Goal: Task Accomplishment & Management: Manage account settings

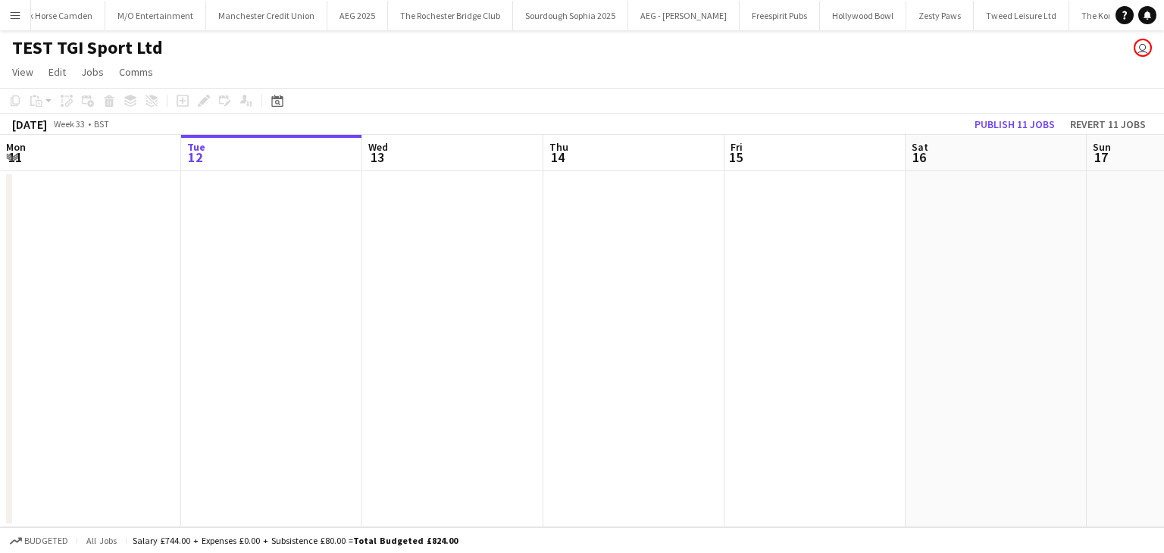
scroll to position [0, 5247]
click at [0, 11] on button "Menu" at bounding box center [15, 15] width 30 height 30
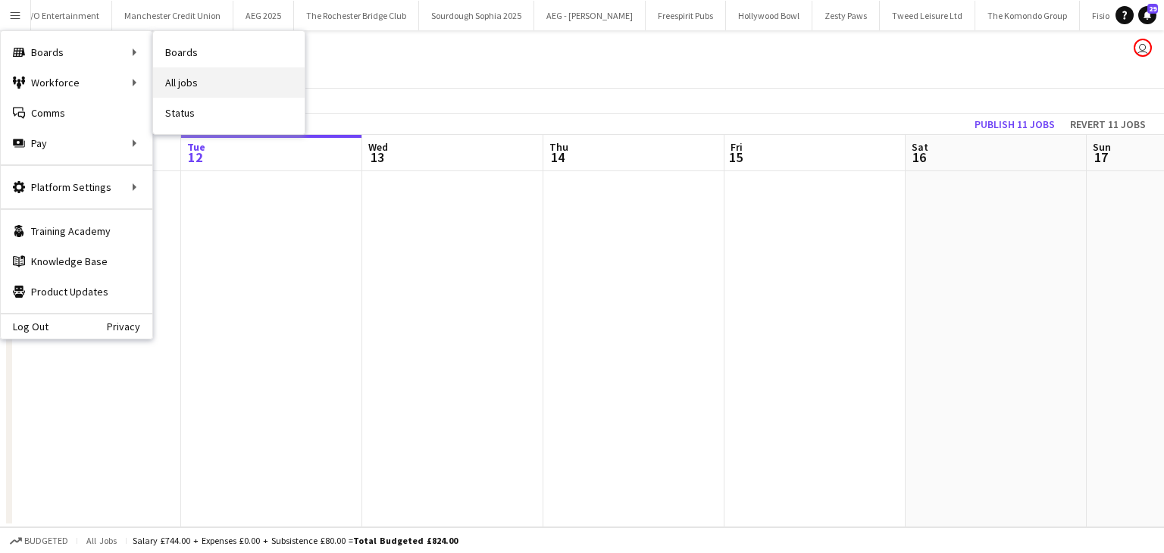
click at [204, 89] on link "All jobs" at bounding box center [229, 82] width 152 height 30
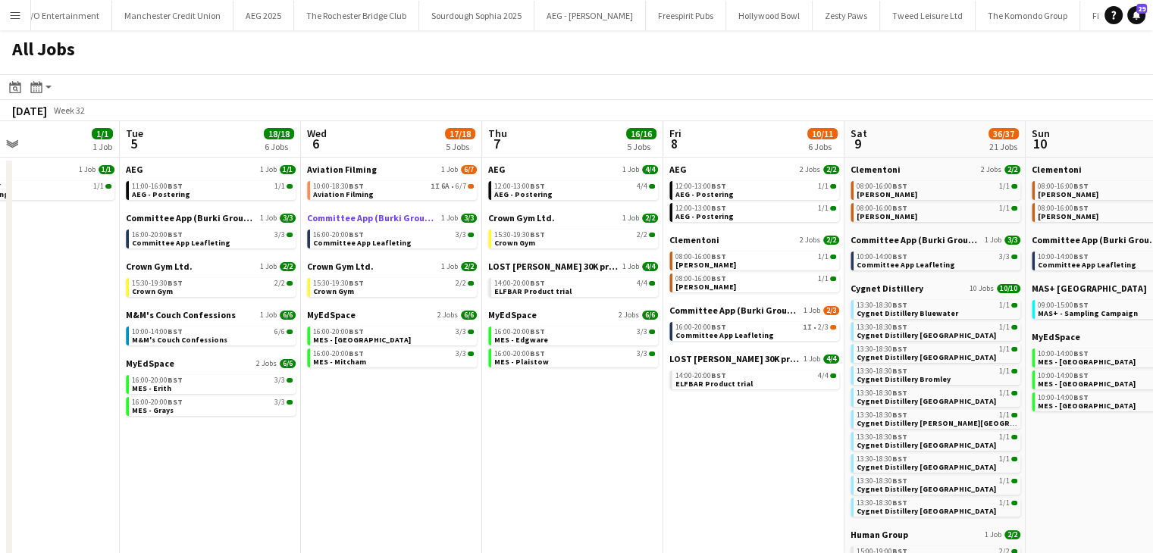
scroll to position [0, 424]
click at [317, 189] on span "Aviation Filming" at bounding box center [342, 194] width 61 height 10
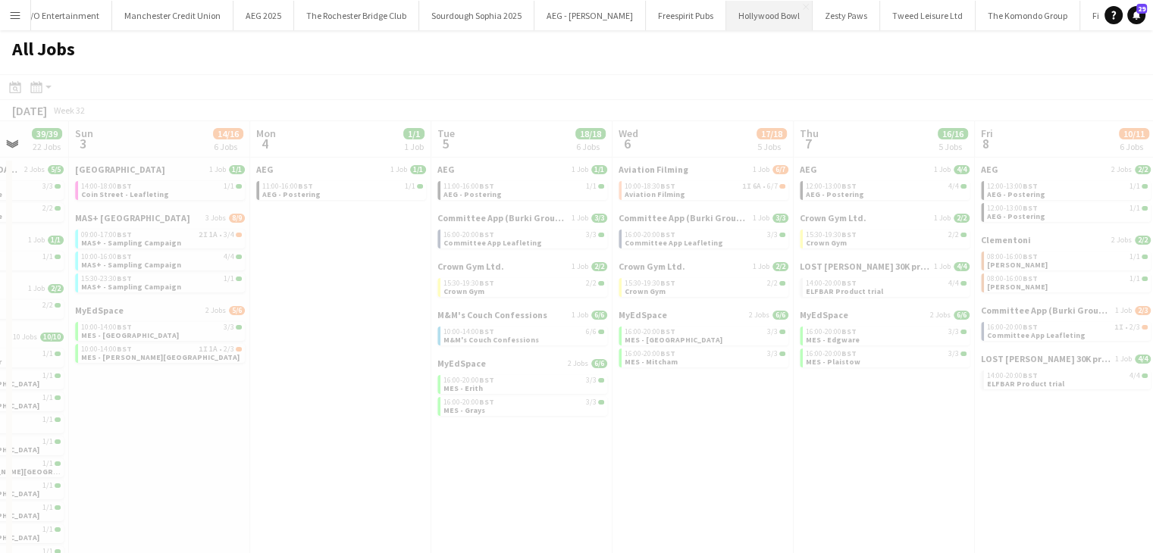
scroll to position [0, 438]
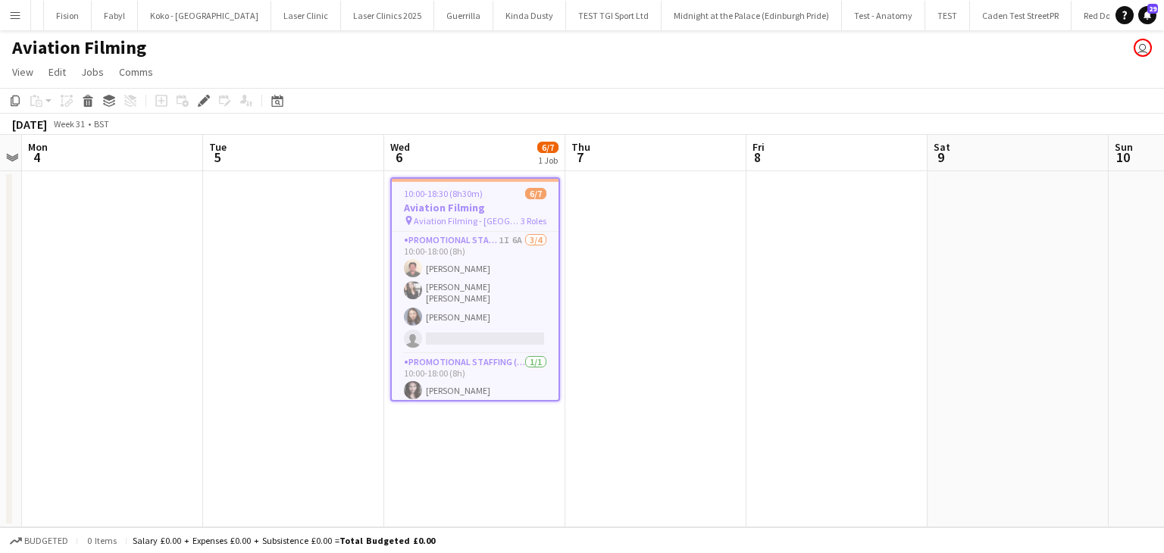
scroll to position [0, 6656]
click at [476, 211] on h3 "Aviation Filming" at bounding box center [475, 208] width 167 height 14
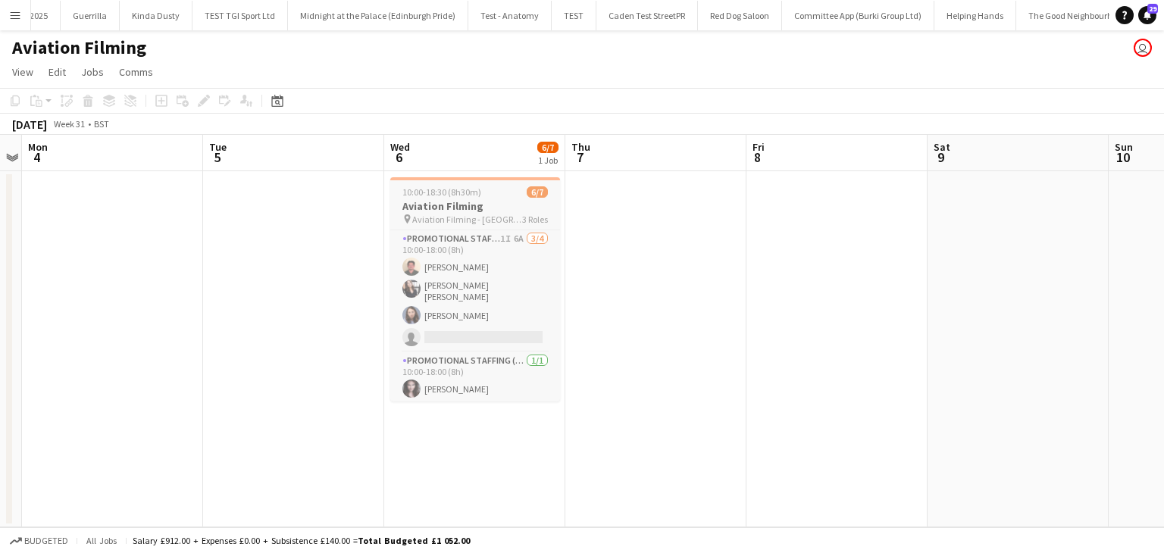
click at [429, 201] on h3 "Aviation Filming" at bounding box center [475, 206] width 170 height 14
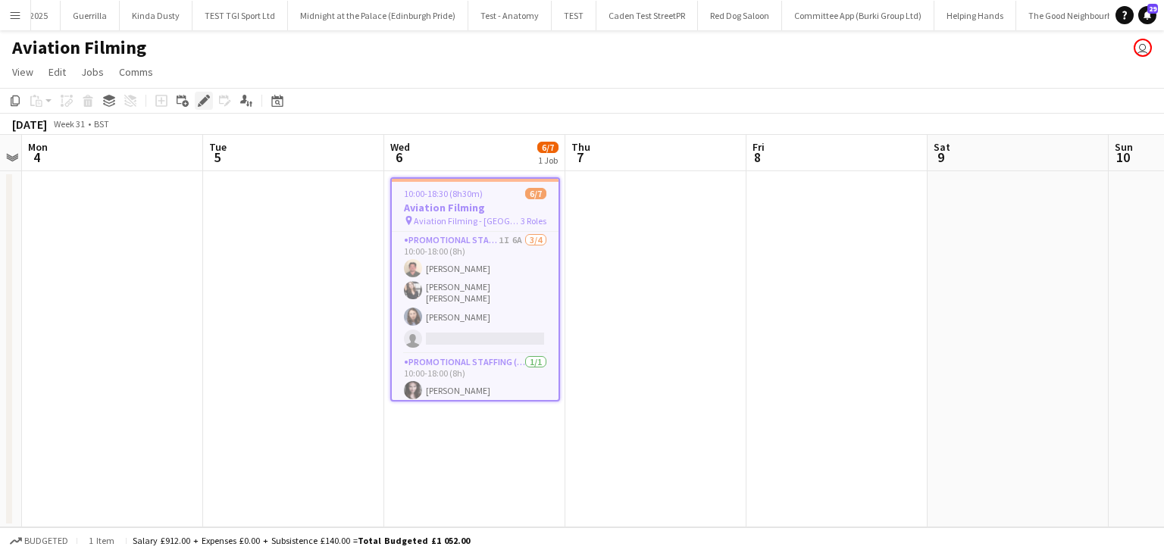
click at [200, 100] on icon "Edit" at bounding box center [204, 101] width 12 height 12
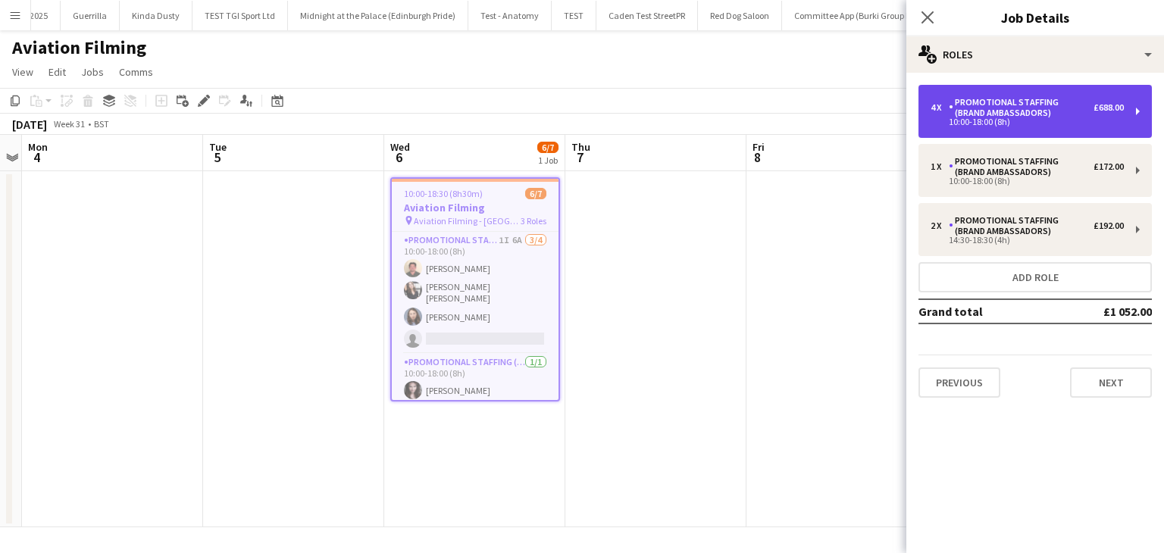
click at [1078, 116] on div "Promotional Staffing (Brand Ambassadors)" at bounding box center [1021, 107] width 145 height 21
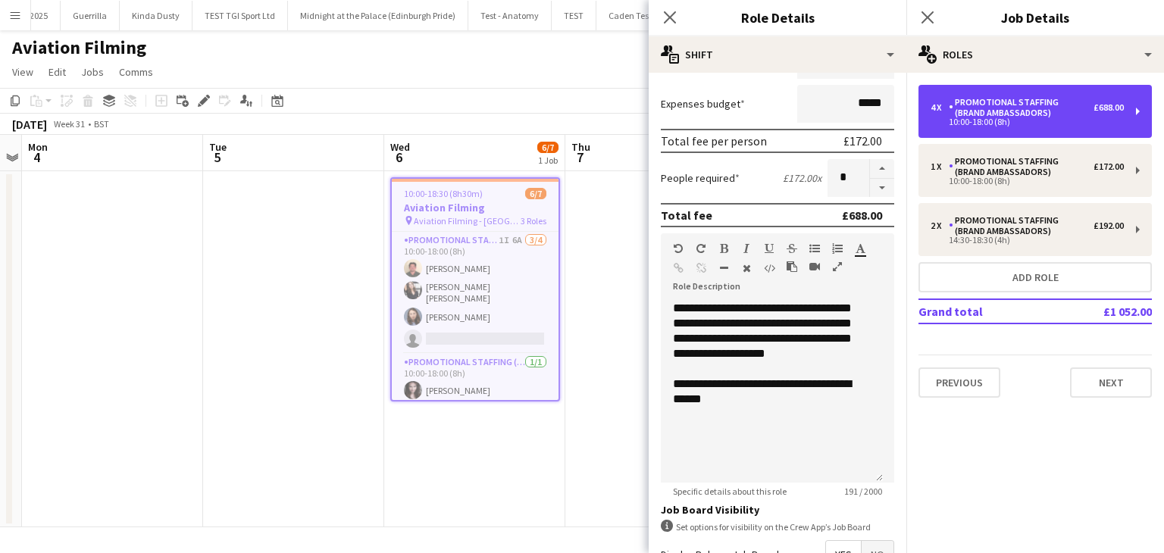
scroll to position [294, 0]
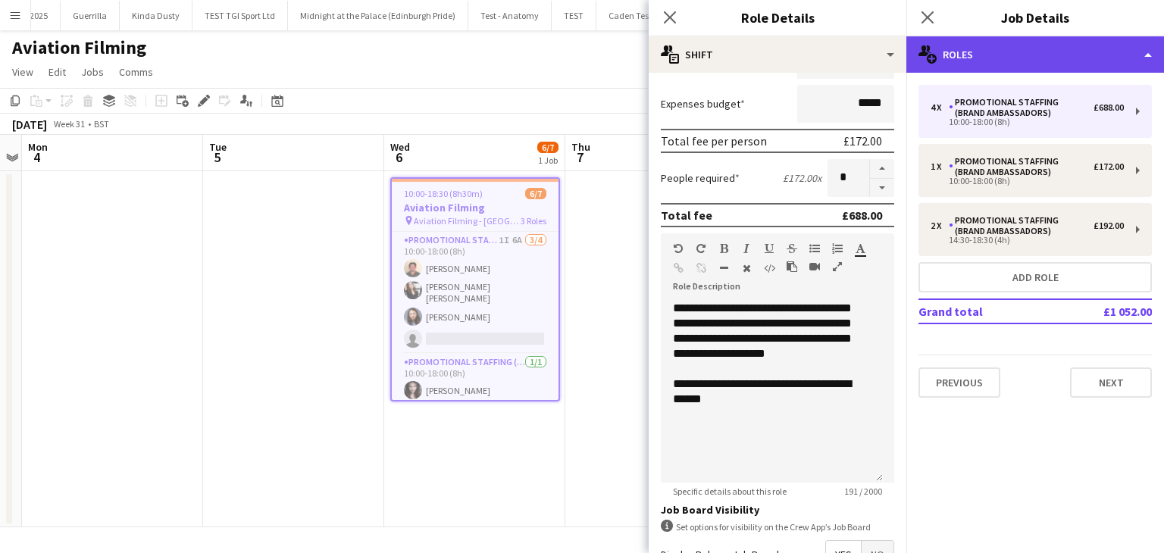
click at [1030, 67] on div "multiple-users-add Roles" at bounding box center [1035, 54] width 258 height 36
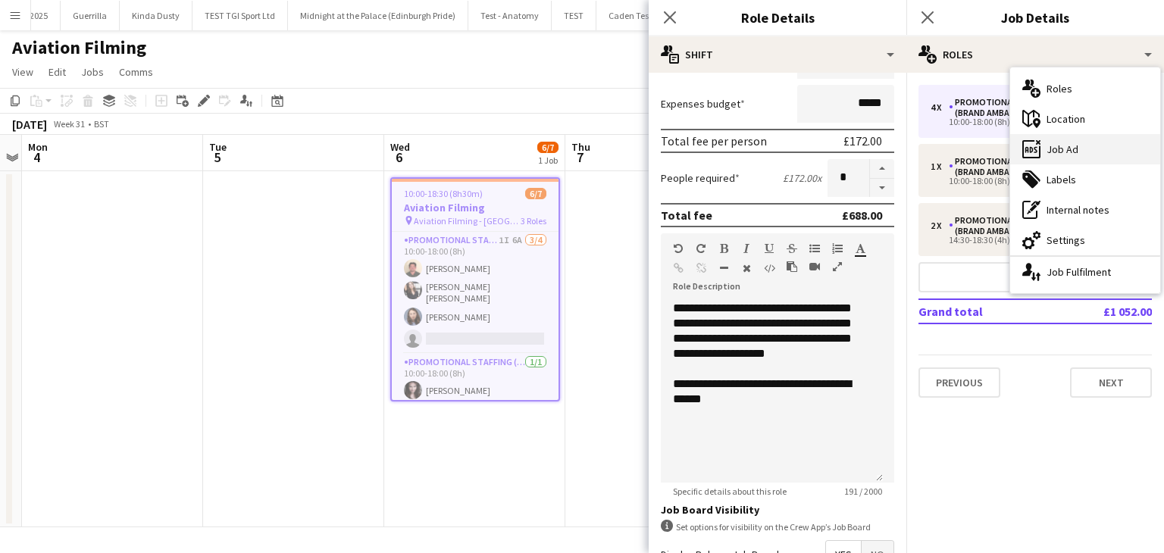
click at [1049, 149] on div "ads-window Job Ad" at bounding box center [1085, 149] width 150 height 30
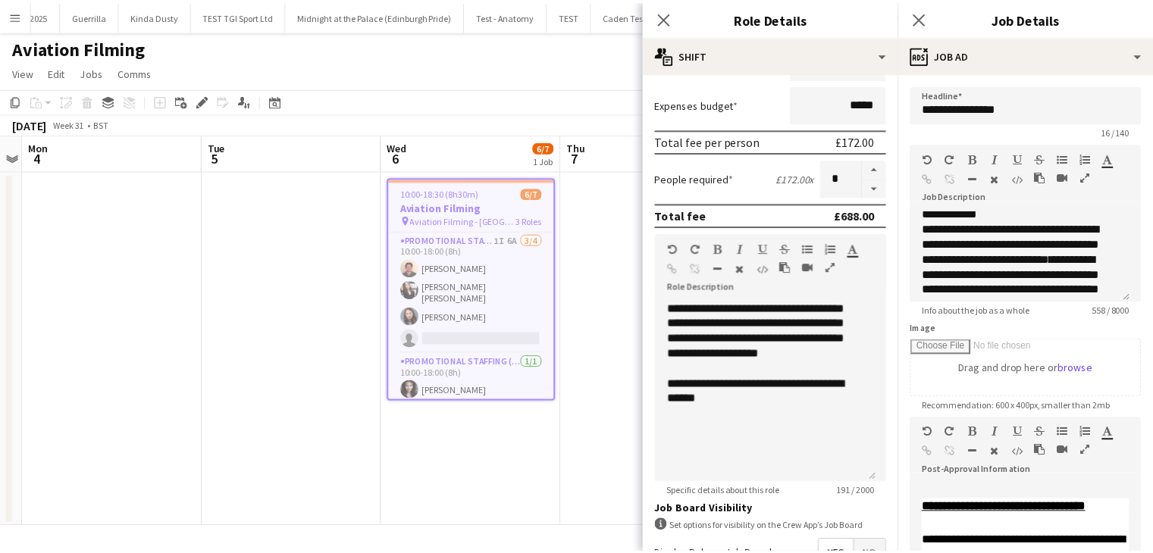
scroll to position [202, 0]
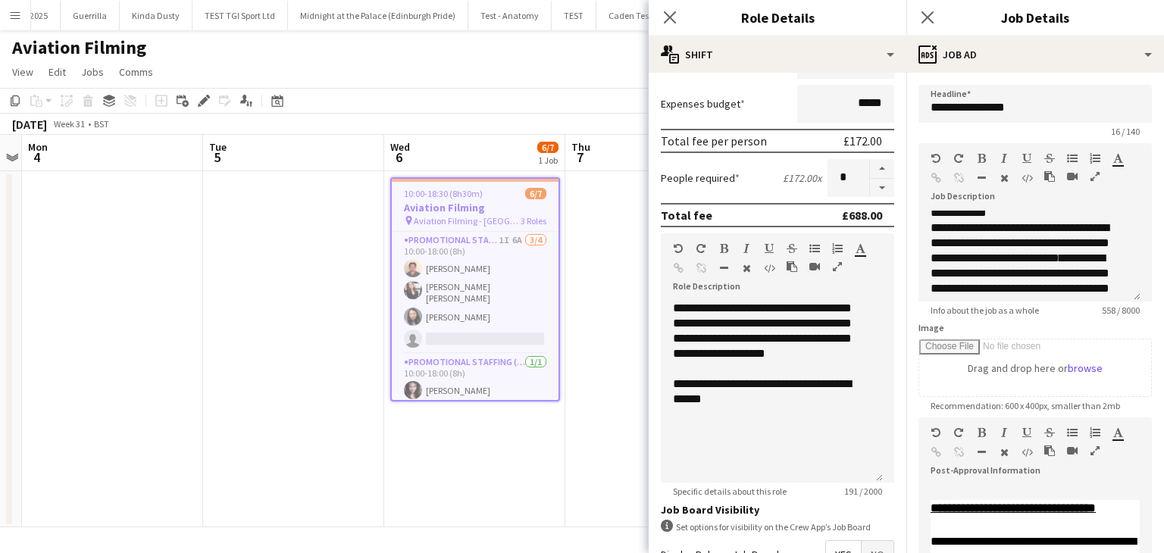
click at [1096, 182] on button "button" at bounding box center [1095, 176] width 11 height 12
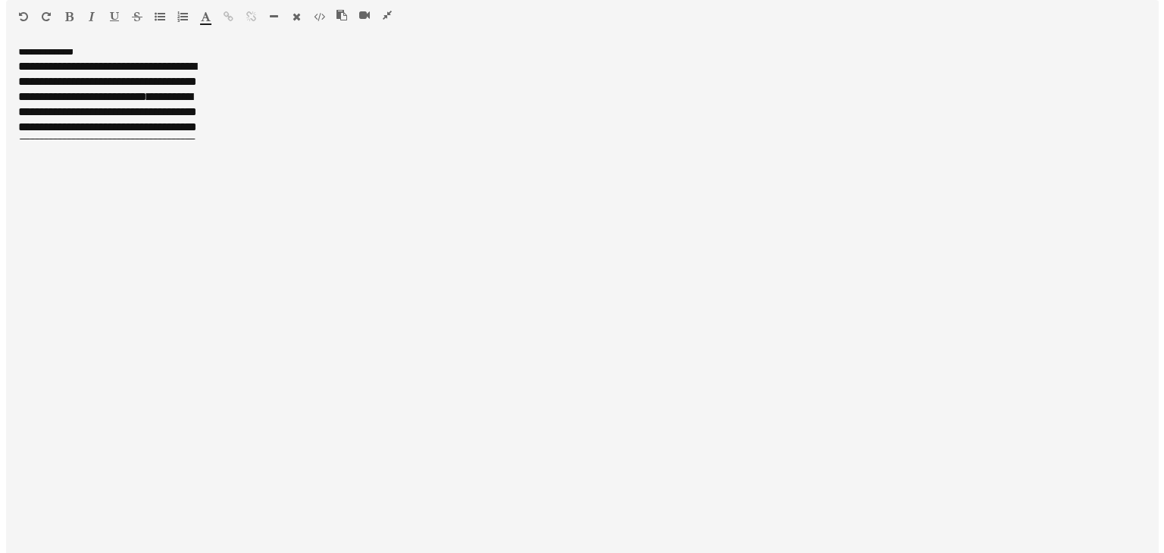
scroll to position [0, 0]
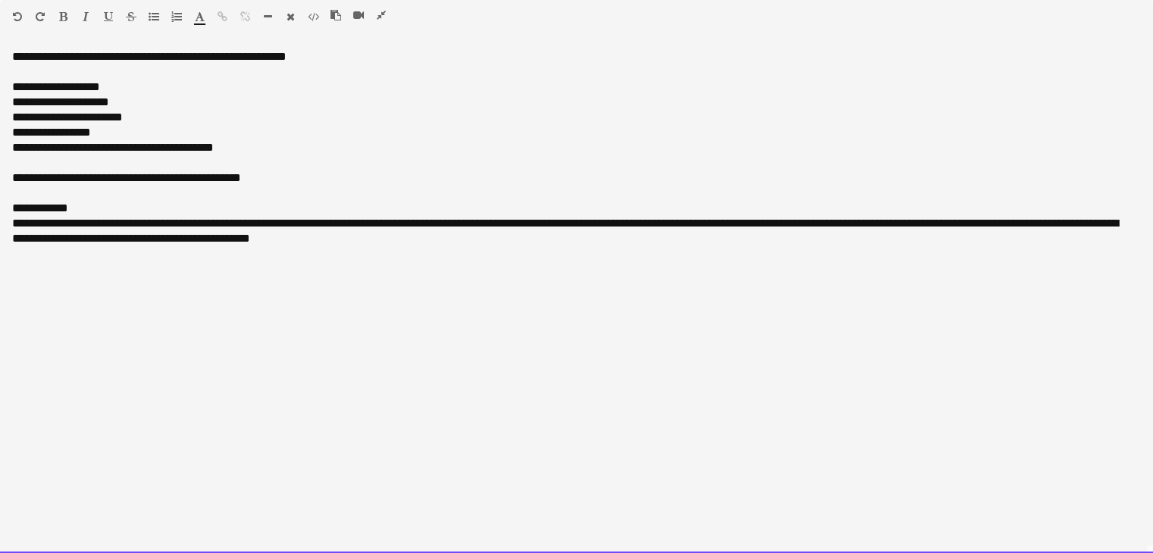
click at [382, 22] on div at bounding box center [364, 18] width 68 height 18
click at [373, 14] on div at bounding box center [364, 18] width 68 height 18
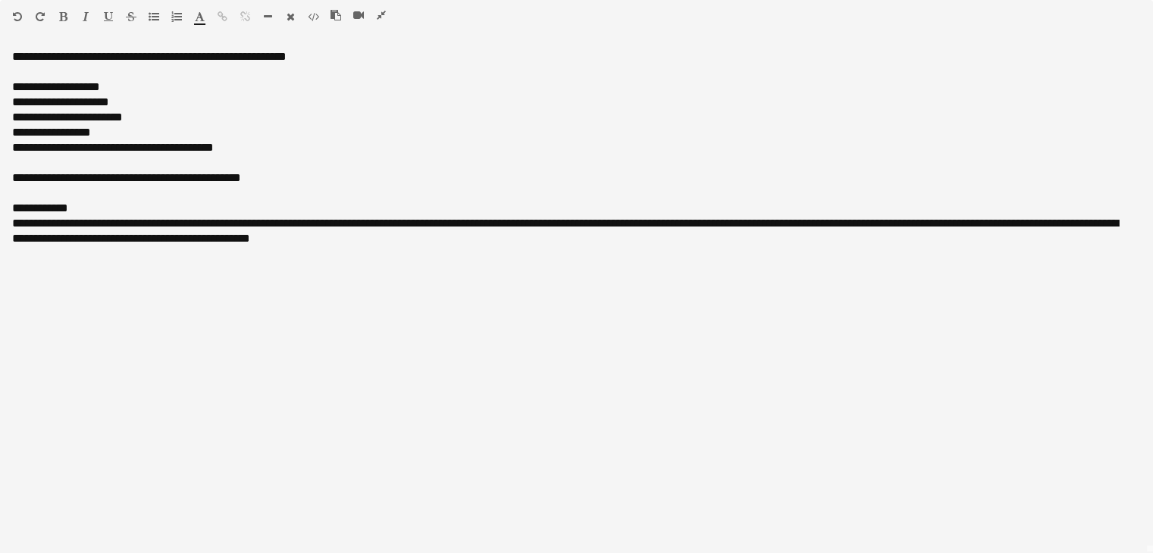
click at [380, 19] on icon "button" at bounding box center [381, 15] width 9 height 11
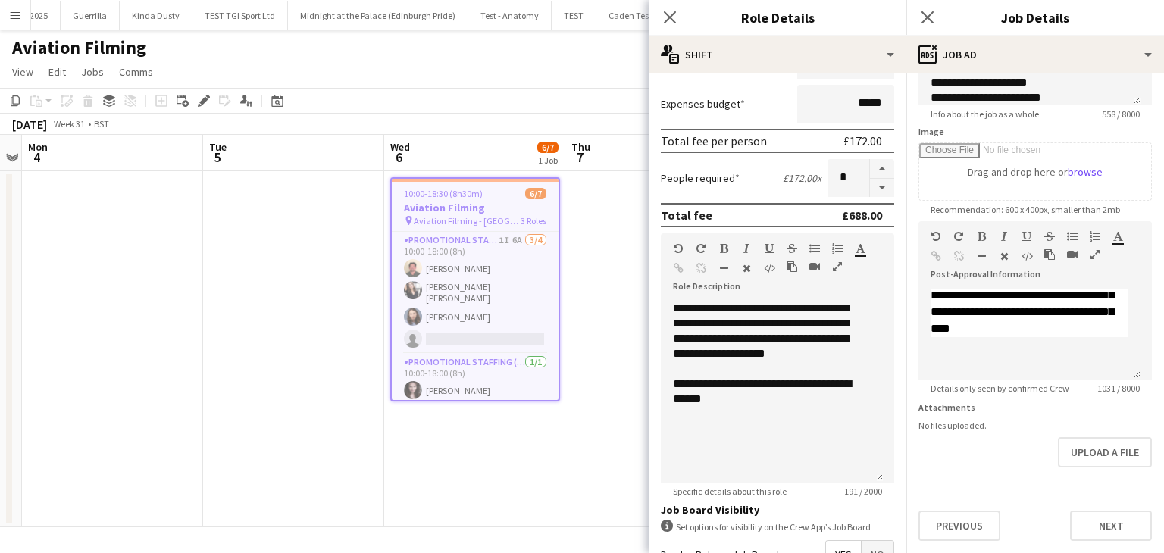
scroll to position [606, 0]
click at [605, 344] on app-date-cell at bounding box center [655, 349] width 181 height 356
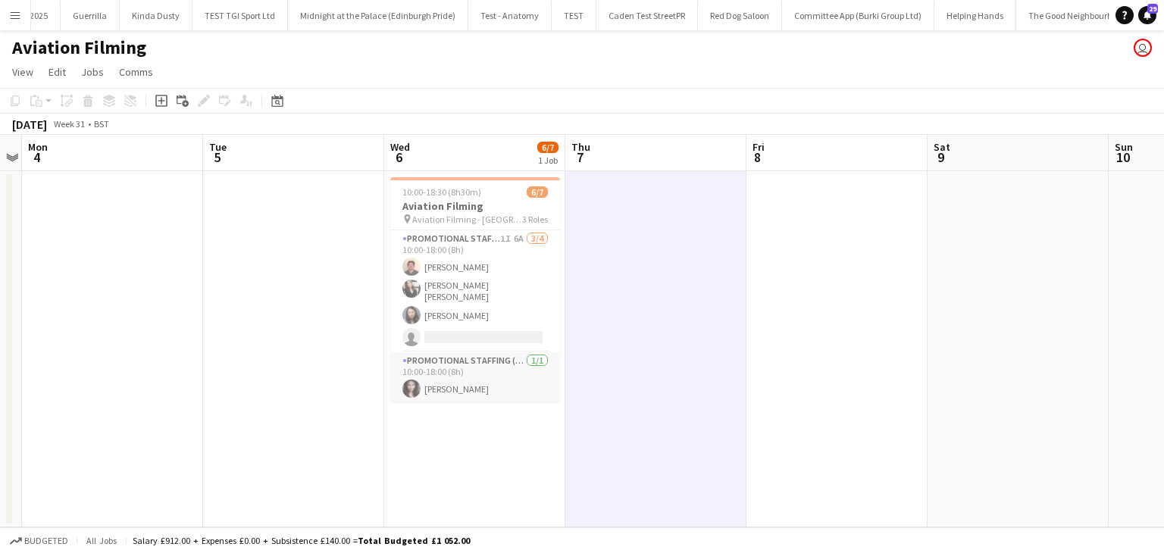
click at [460, 377] on app-card-role "Promotional Staffing (Brand Ambassadors) [DATE] 10:00-18:00 (8h) [PERSON_NAME]" at bounding box center [475, 378] width 170 height 52
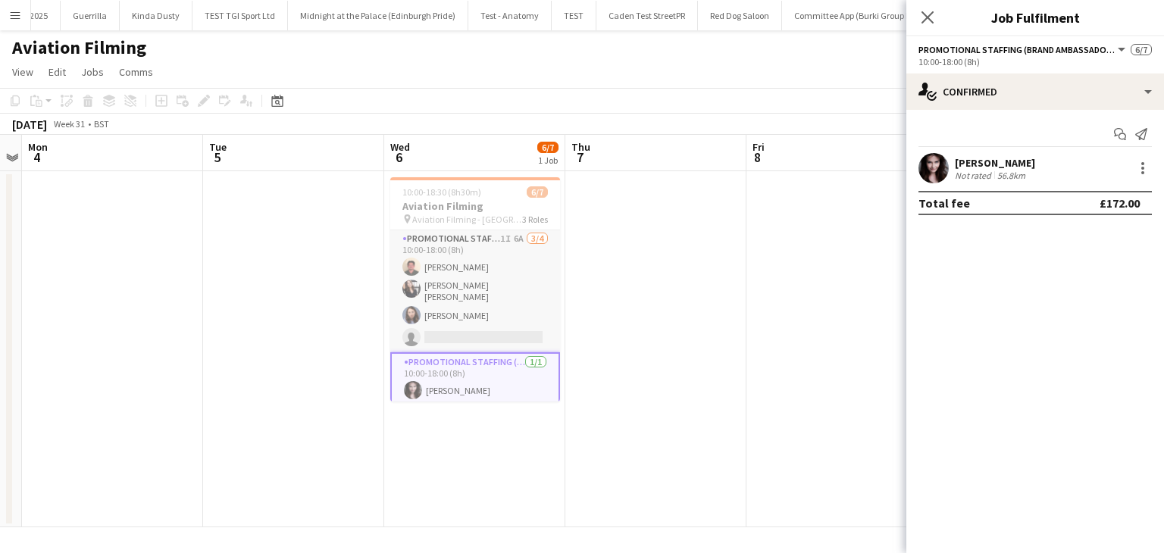
scroll to position [73, 0]
